Goal: Transaction & Acquisition: Purchase product/service

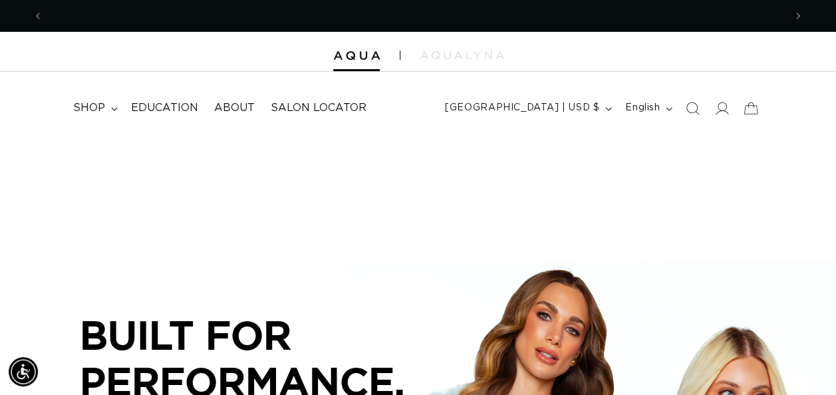
scroll to position [0, 740]
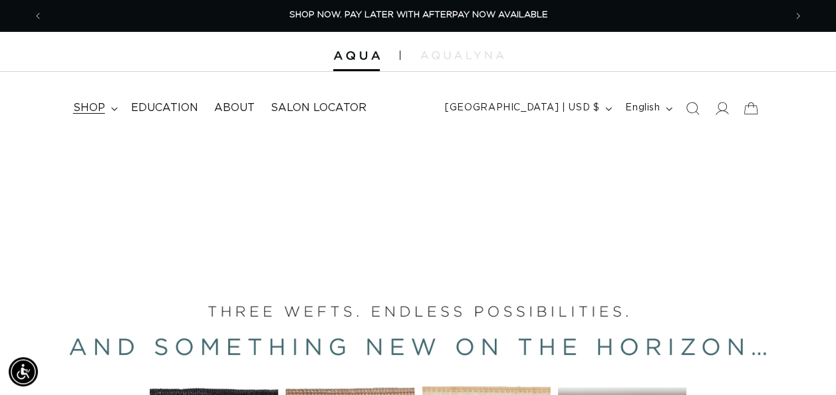
click at [86, 101] on span "shop" at bounding box center [89, 108] width 32 height 14
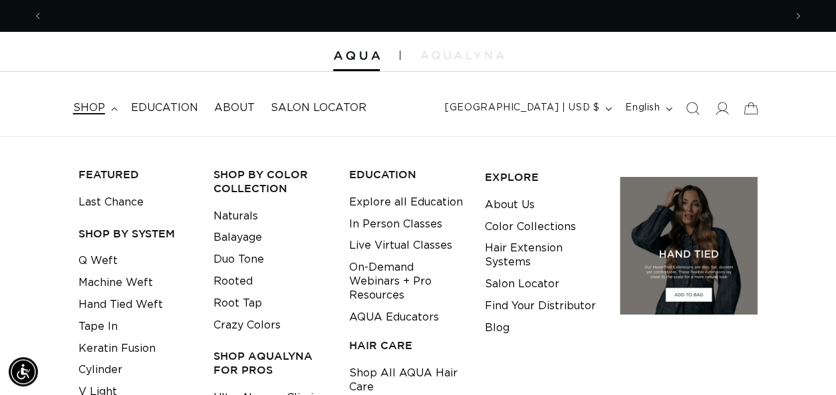
scroll to position [0, 1482]
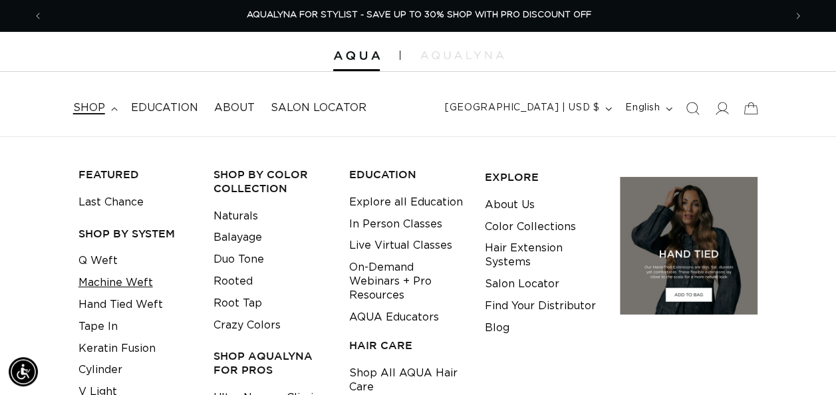
click at [149, 283] on link "Machine Weft" at bounding box center [115, 283] width 74 height 22
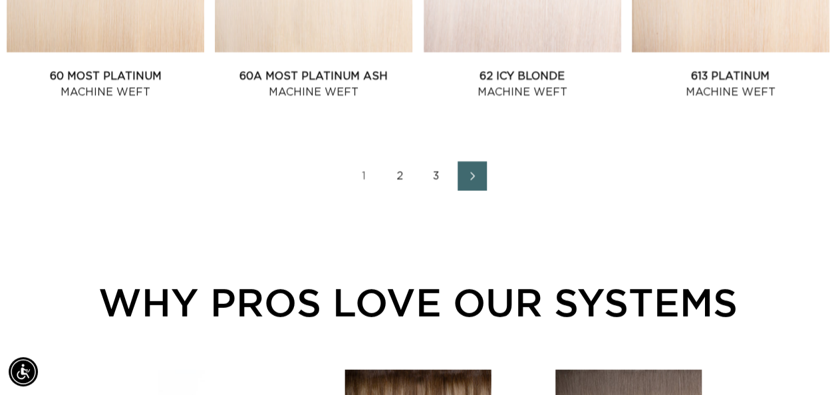
click at [401, 174] on link "2" at bounding box center [400, 176] width 29 height 29
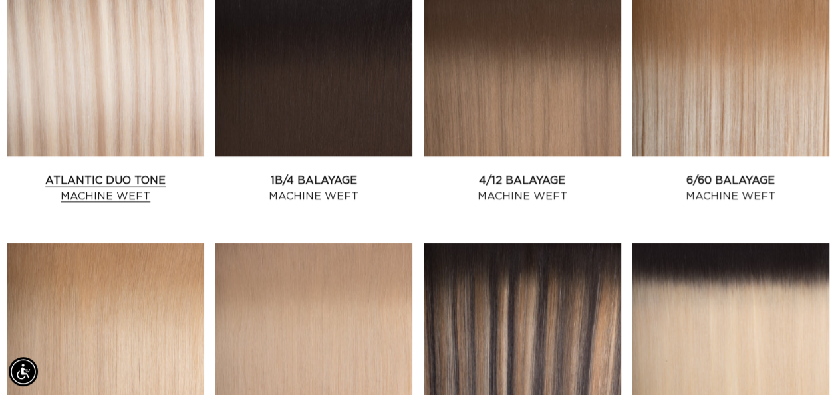
scroll to position [0, 1482]
click at [141, 172] on link "Atlantic Duo Tone Machine Weft" at bounding box center [105, 188] width 197 height 32
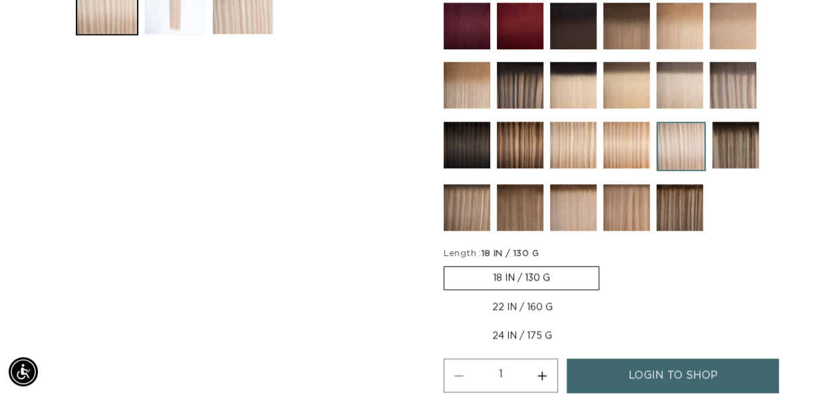
scroll to position [0, 1482]
click at [699, 363] on span "login to shop" at bounding box center [672, 375] width 88 height 34
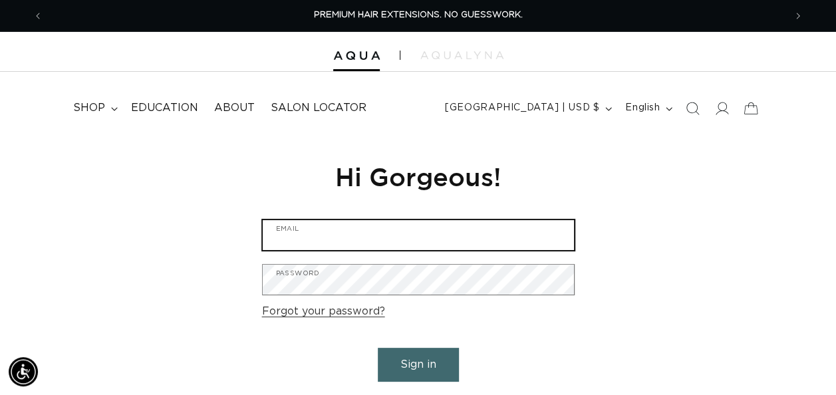
type input "jnicolessalon@yahoo.com"
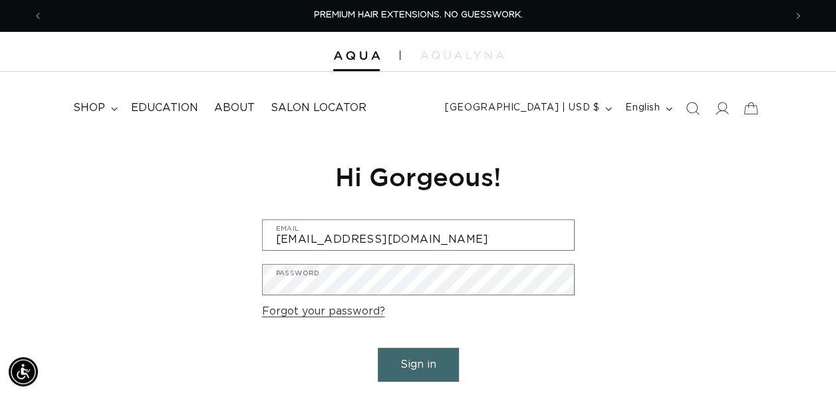
click at [436, 366] on button "Sign in" at bounding box center [418, 365] width 81 height 34
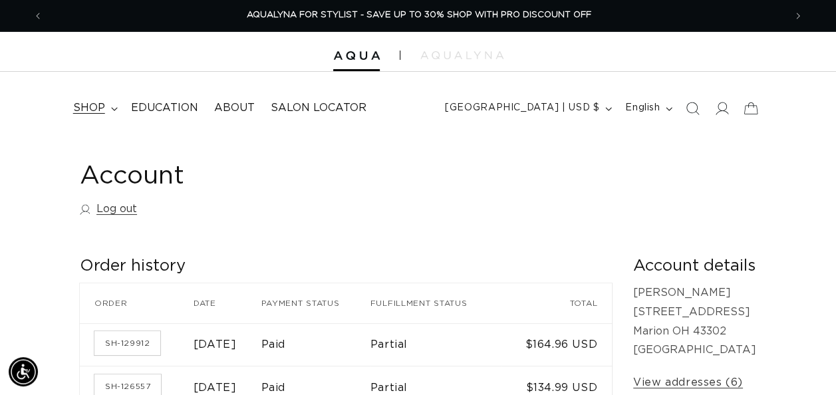
click at [93, 108] on span "shop" at bounding box center [89, 108] width 32 height 14
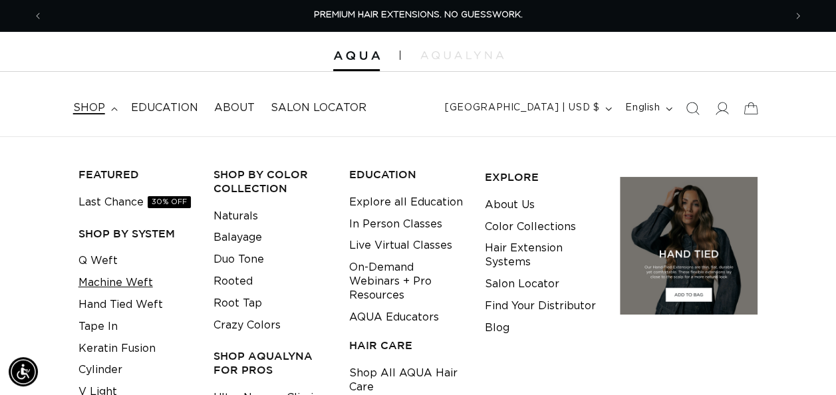
click at [142, 279] on link "Machine Weft" at bounding box center [115, 283] width 74 height 22
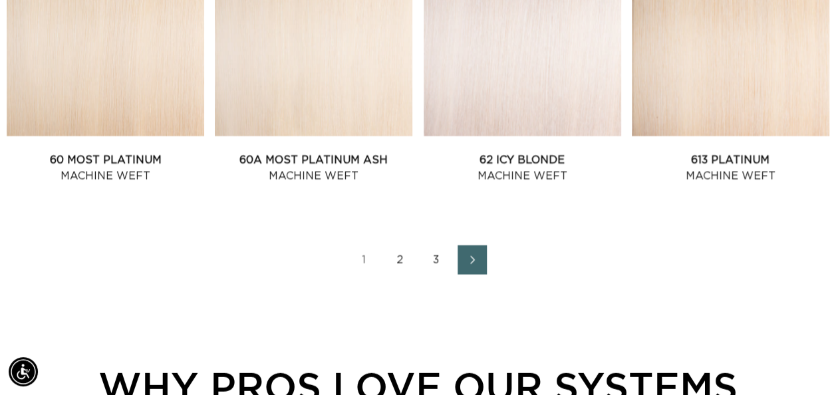
scroll to position [0, 740]
click at [399, 259] on link "2" at bounding box center [400, 259] width 29 height 29
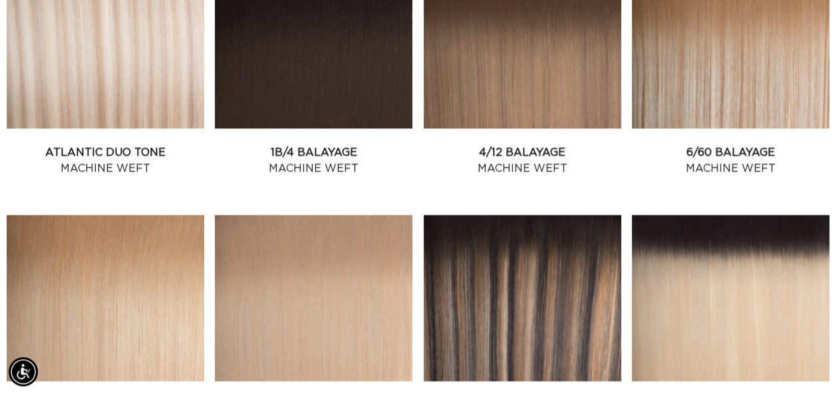
scroll to position [838, 0]
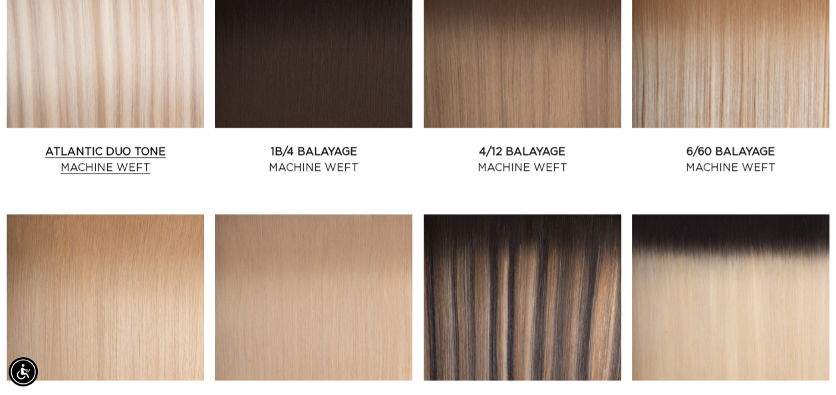
click at [166, 144] on link "Atlantic Duo Tone Machine Weft" at bounding box center [105, 160] width 197 height 32
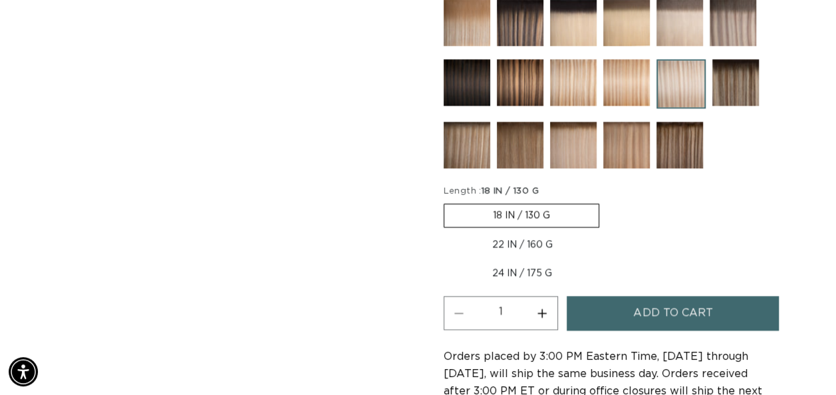
click at [641, 312] on span "Add to cart" at bounding box center [672, 313] width 79 height 34
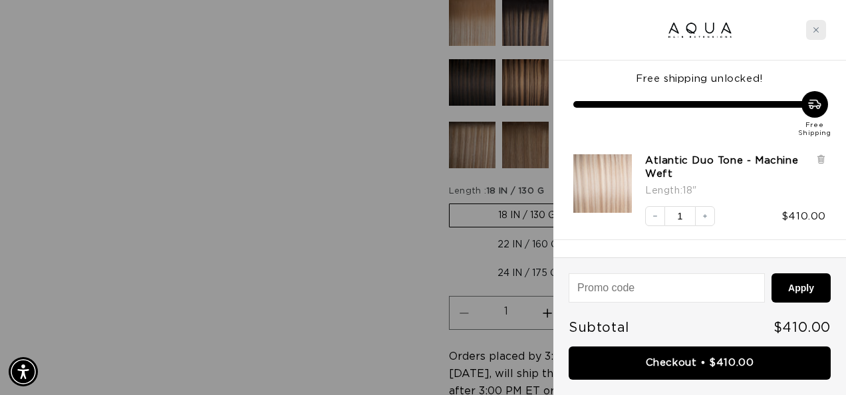
click at [817, 22] on div "Close cart" at bounding box center [816, 30] width 20 height 20
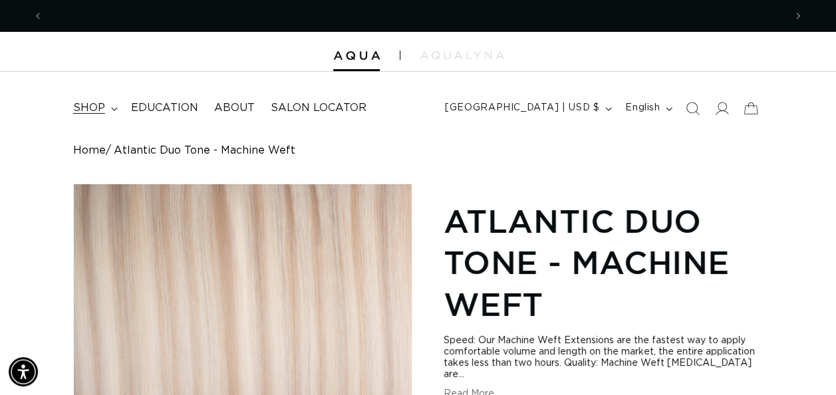
scroll to position [0, 740]
click at [100, 104] on span "shop" at bounding box center [89, 108] width 32 height 14
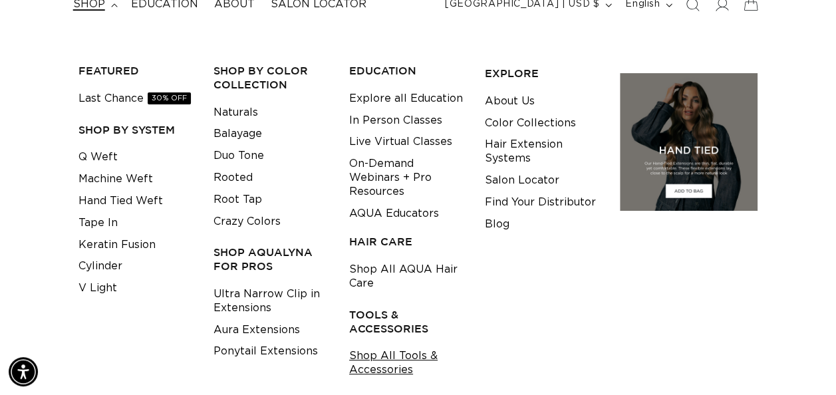
scroll to position [0, 0]
click at [390, 364] on link "Shop All Tools & Accessories" at bounding box center [406, 363] width 115 height 36
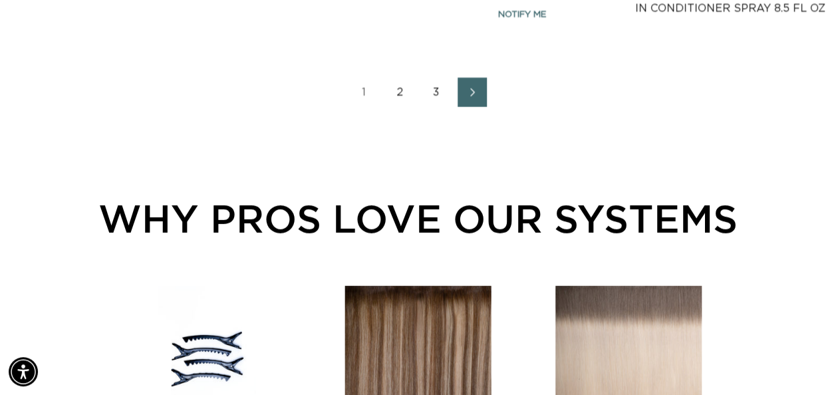
click at [399, 92] on link "2" at bounding box center [400, 92] width 29 height 29
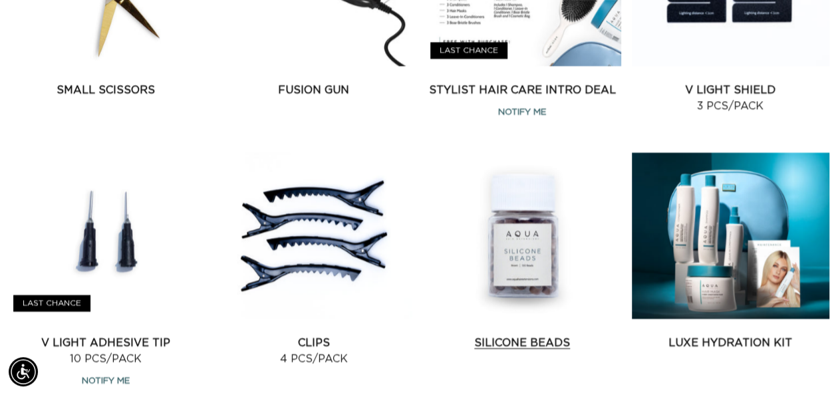
click at [504, 335] on link "Silicone Beads" at bounding box center [521, 343] width 197 height 16
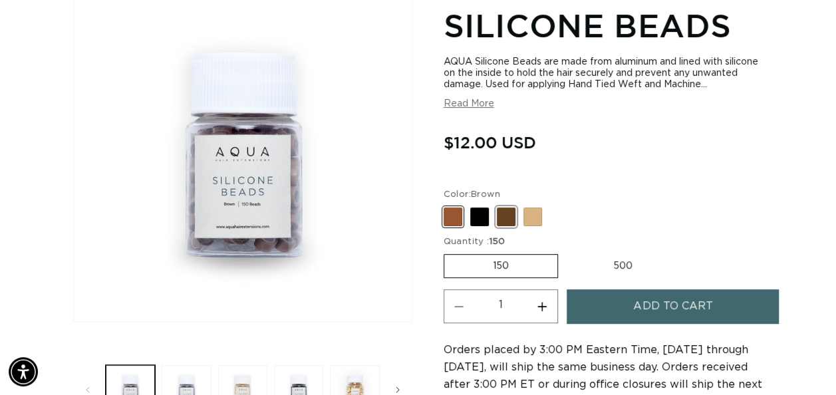
scroll to position [0, 1482]
click at [481, 215] on span at bounding box center [479, 216] width 19 height 19
click at [447, 205] on input "Black Variant sold out or unavailable" at bounding box center [447, 205] width 1 height 1
radio input "true"
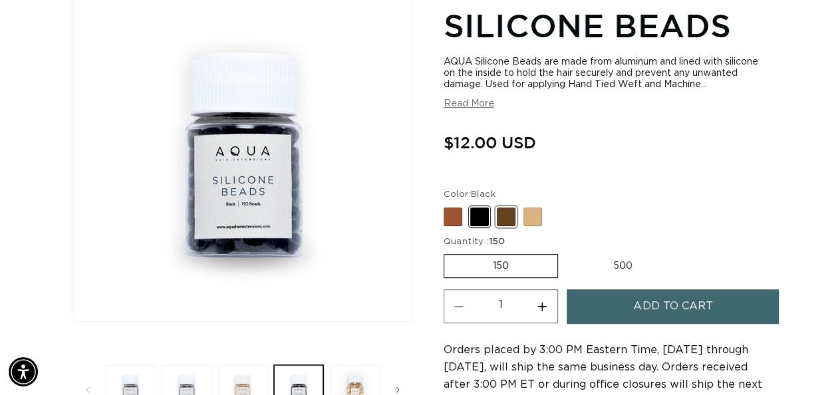
scroll to position [0, 740]
click at [500, 214] on span at bounding box center [506, 216] width 19 height 19
click at [447, 205] on input "Dark Brown Variant sold out or unavailable" at bounding box center [447, 205] width 1 height 1
radio input "true"
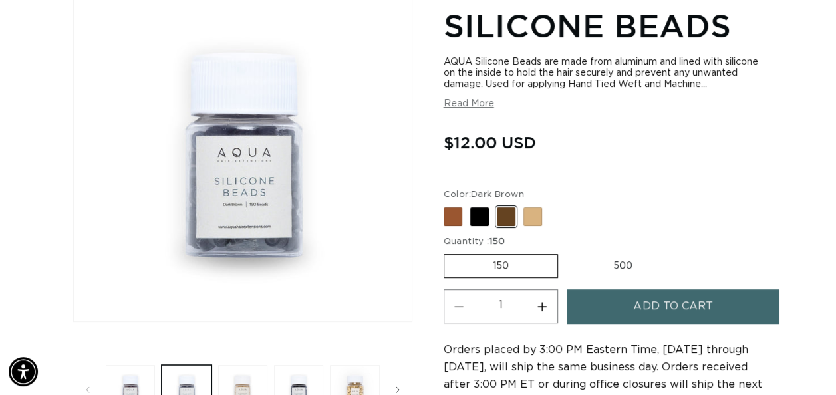
click at [677, 307] on span "Add to cart" at bounding box center [672, 306] width 79 height 34
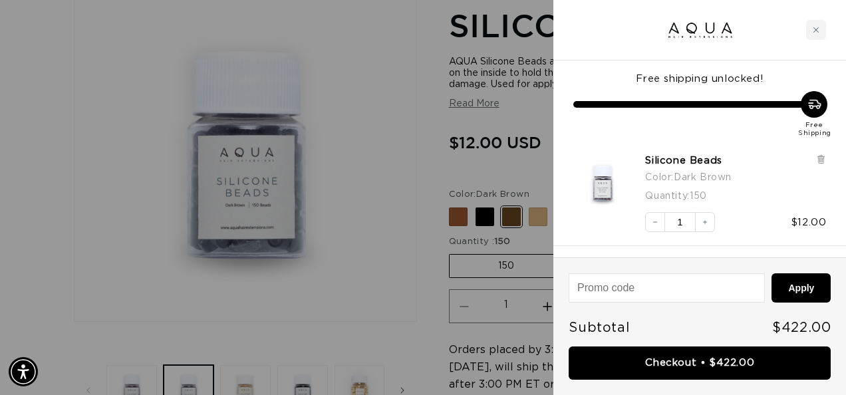
click at [417, 194] on div at bounding box center [423, 197] width 846 height 395
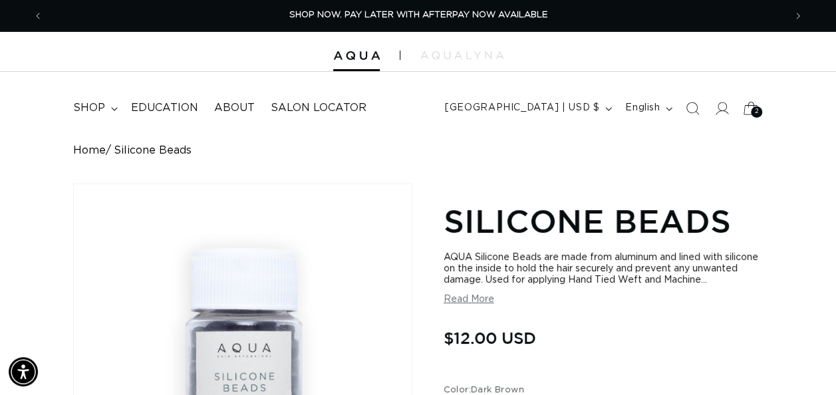
click at [755, 110] on span "2" at bounding box center [756, 111] width 5 height 11
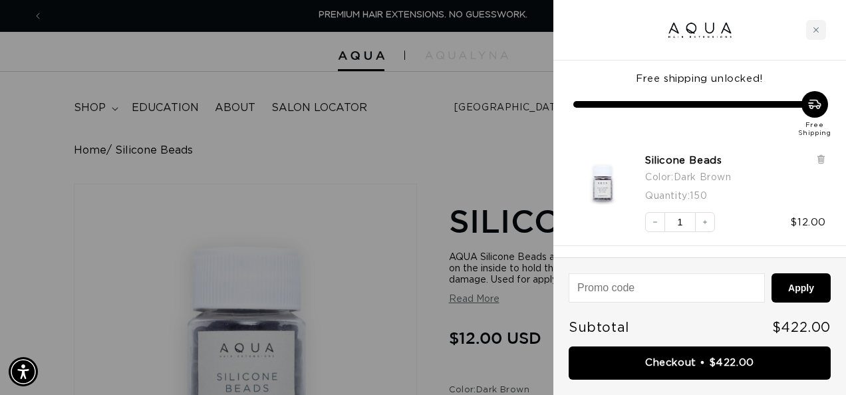
click at [685, 288] on input at bounding box center [666, 288] width 195 height 28
type input "military10"
click at [791, 283] on button "Apply" at bounding box center [800, 287] width 59 height 29
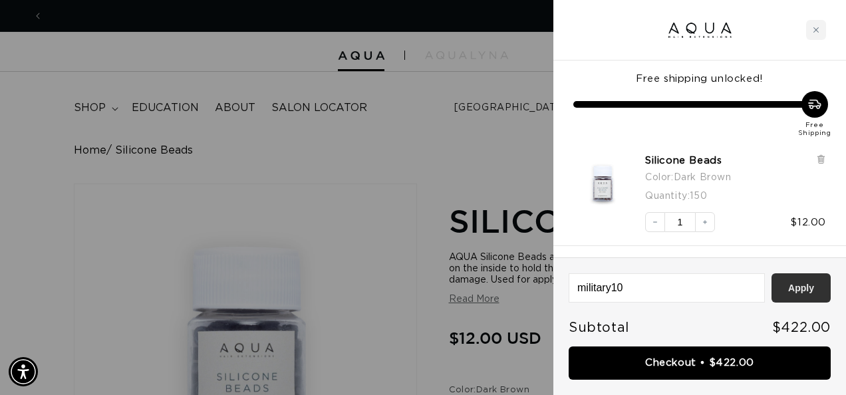
scroll to position [0, 751]
click at [702, 290] on input "military10" at bounding box center [666, 288] width 195 height 28
type input "save10"
click at [799, 278] on button "Apply" at bounding box center [800, 287] width 59 height 29
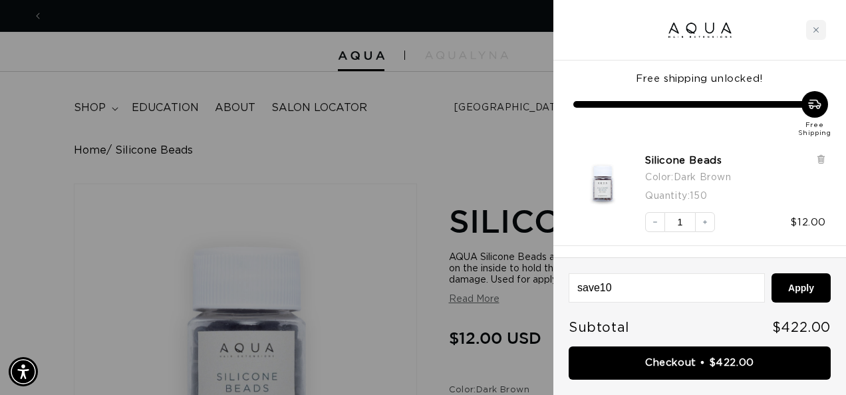
scroll to position [0, 0]
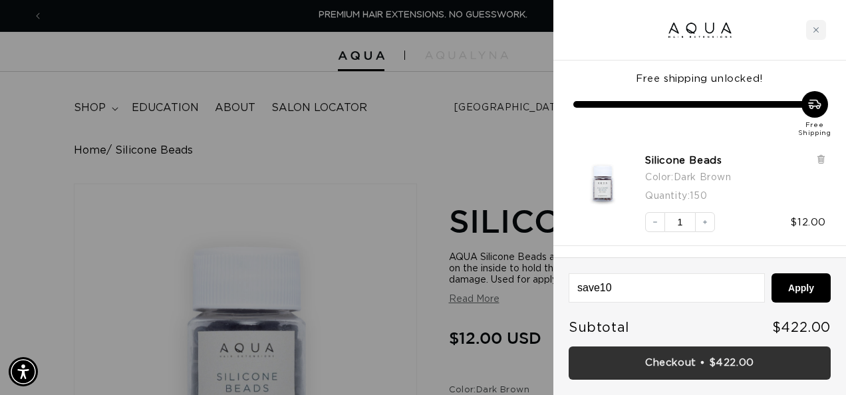
click at [703, 363] on link "Checkout • $422.00" at bounding box center [699, 363] width 262 height 34
